Goal: Task Accomplishment & Management: Manage account settings

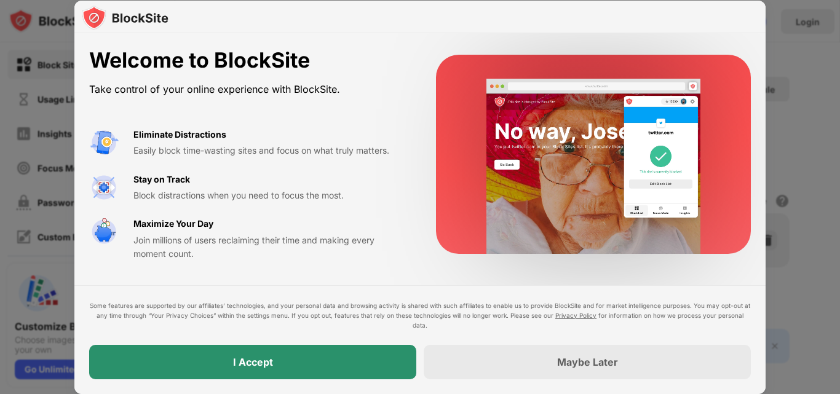
click at [289, 355] on div "I Accept" at bounding box center [252, 362] width 327 height 34
